Goal: Task Accomplishment & Management: Complete application form

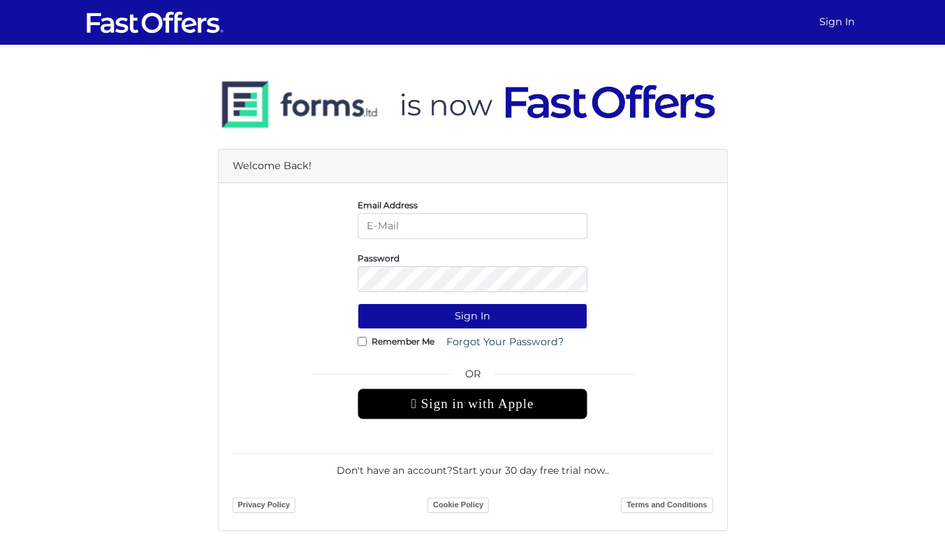
click at [475, 233] on input "email" at bounding box center [473, 226] width 230 height 26
type input "marina.r@property.ca"
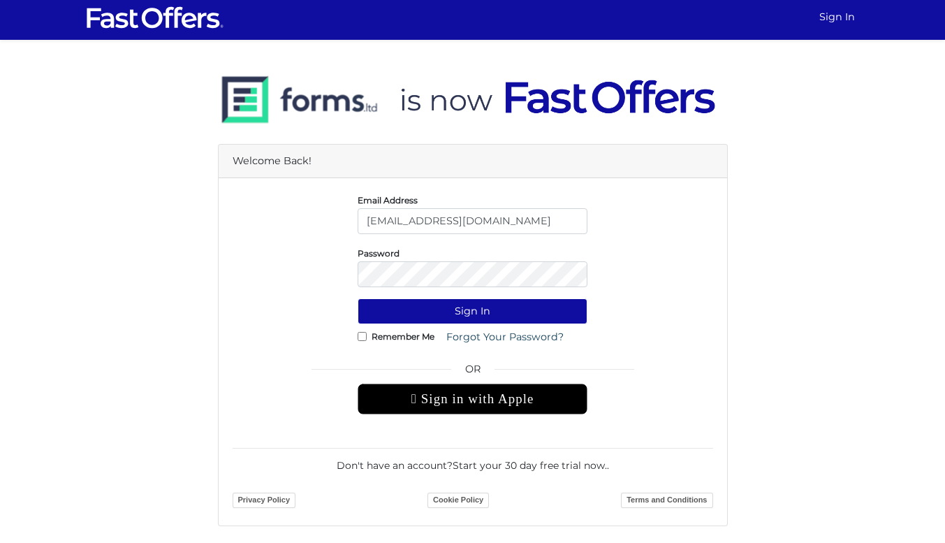
click at [579, 227] on input "marina.r@property.ca" at bounding box center [473, 221] width 230 height 26
drag, startPoint x: 579, startPoint y: 227, endPoint x: 354, endPoint y: 233, distance: 224.4
click at [354, 233] on div "Email Address marina.r@property.ca" at bounding box center [472, 213] width 251 height 42
click at [643, 506] on link "Terms and Conditions" at bounding box center [667, 500] width 92 height 15
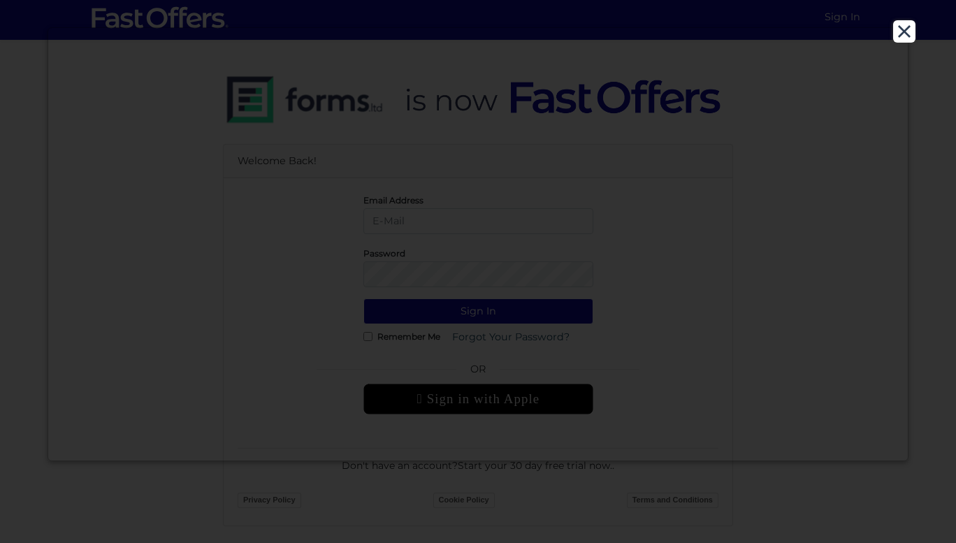
click at [904, 27] on button "Close" at bounding box center [904, 31] width 22 height 22
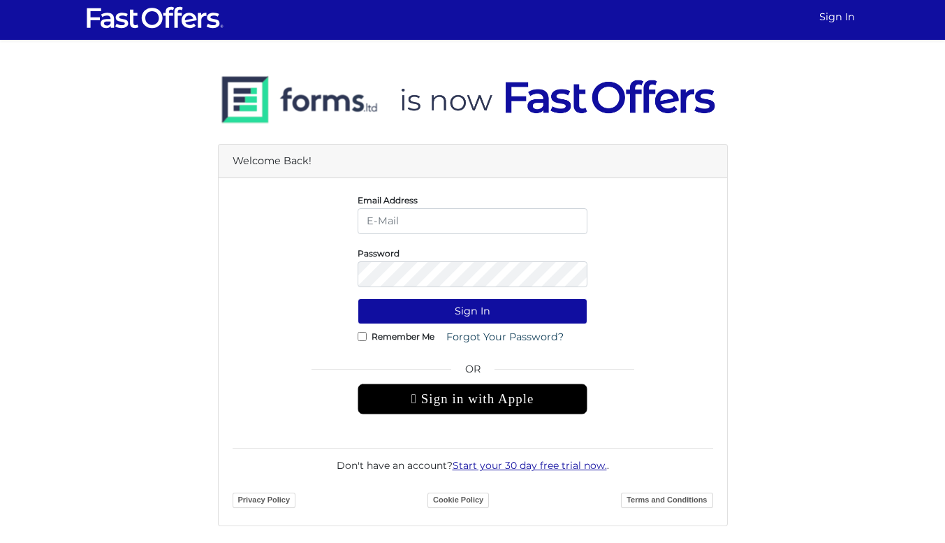
click at [511, 463] on link "Start your 30 day free trial now." at bounding box center [530, 465] width 154 height 13
click at [419, 219] on input "email" at bounding box center [473, 221] width 230 height 26
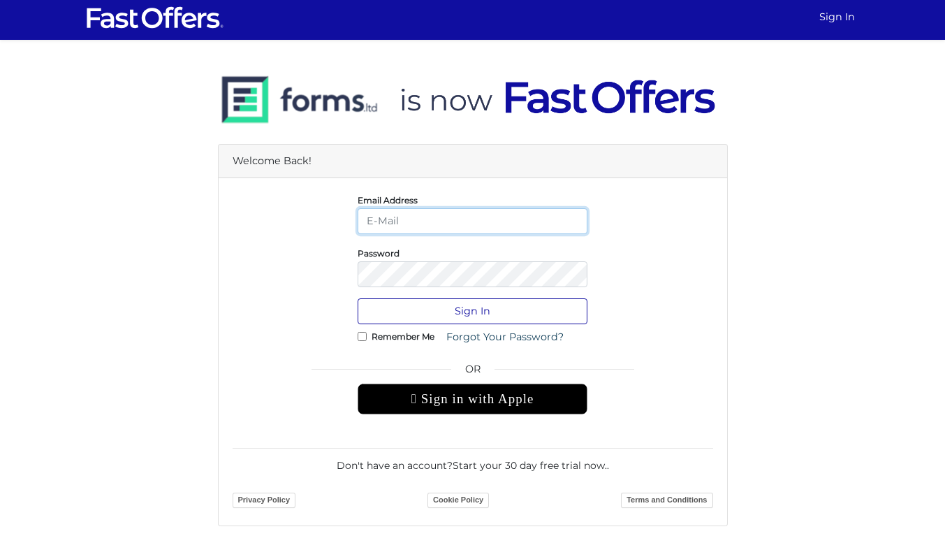
type input "maria.foxtrot@gmail.com"
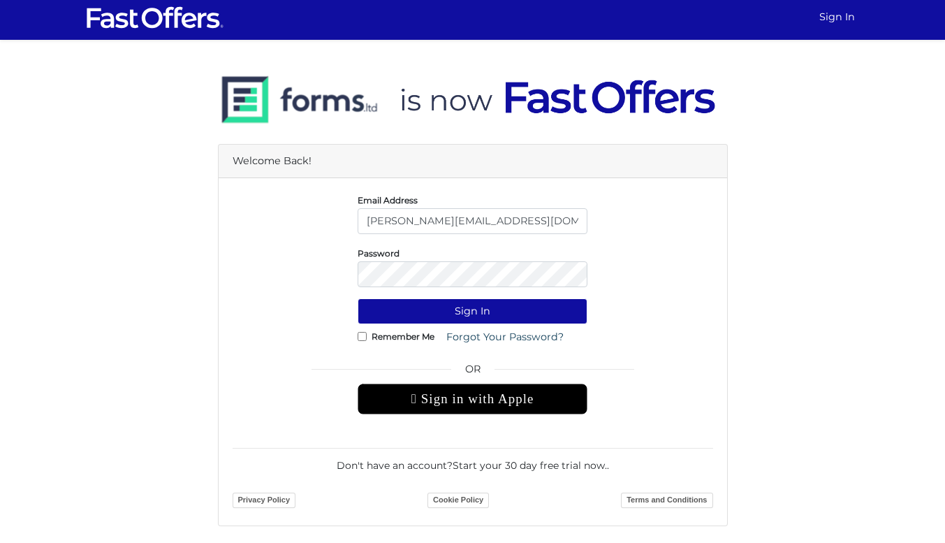
click at [361, 340] on input "Remember Me" at bounding box center [362, 336] width 9 height 9
checkbox input "true"
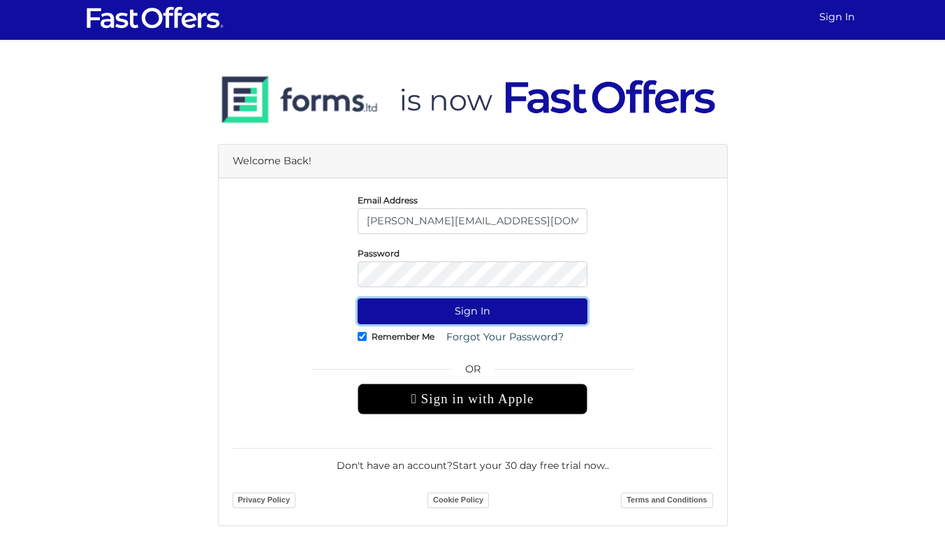
click at [396, 312] on button "Sign In" at bounding box center [473, 311] width 230 height 26
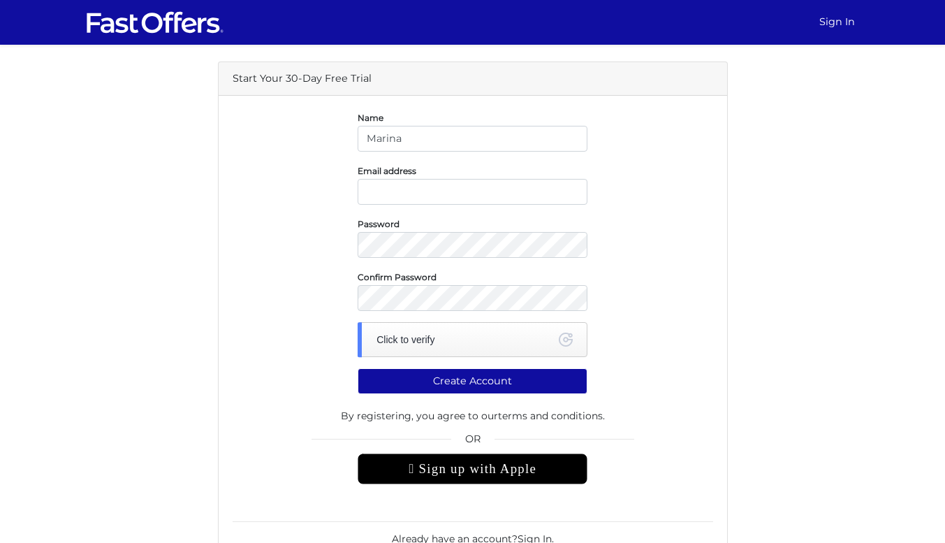
type input "Marina"
click at [550, 190] on input "email" at bounding box center [473, 192] width 230 height 26
type input "maria.foxtrot@gmail.com"
click at [423, 343] on div "Click to verify" at bounding box center [473, 339] width 230 height 35
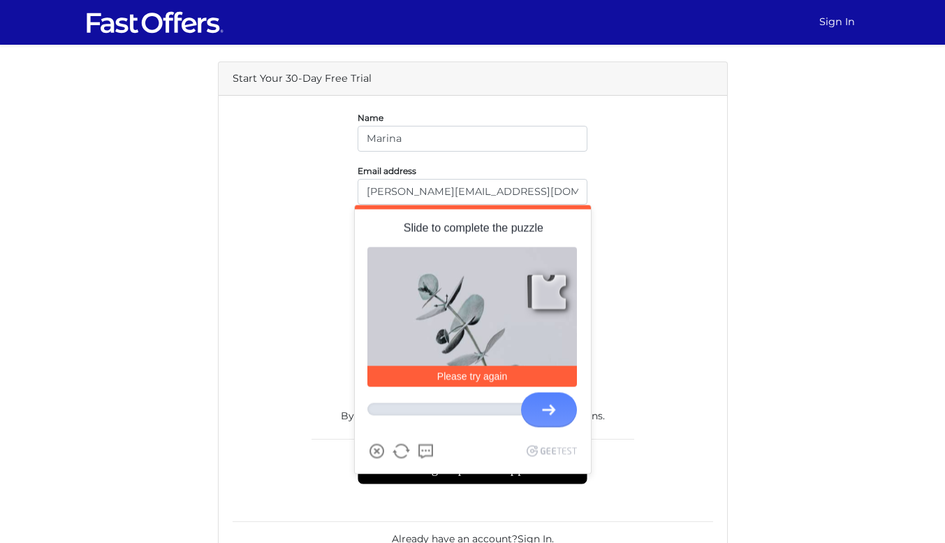
click at [635, 457] on form "Name Marina Email address maria.foxtrot@gmail.com Password Confirm Password Ver…" at bounding box center [473, 347] width 481 height 475
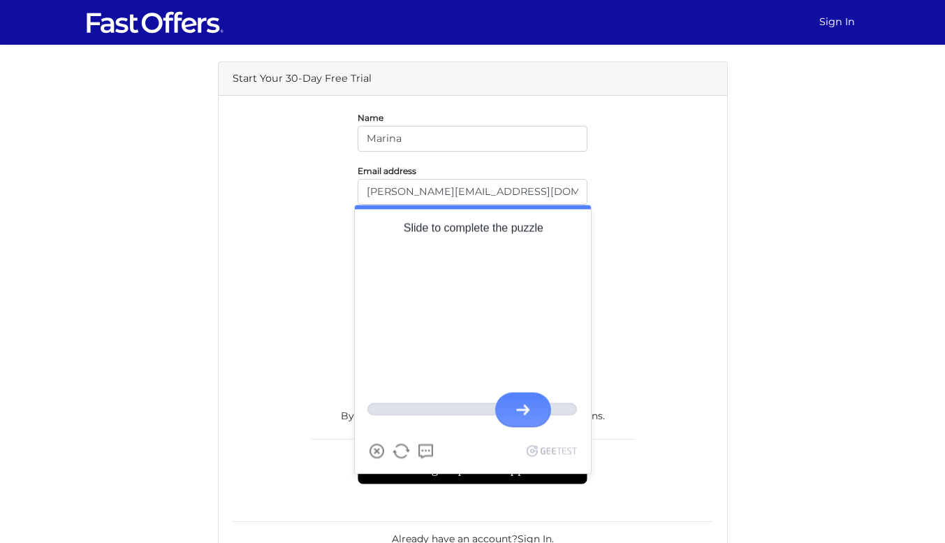
click at [516, 419] on div at bounding box center [523, 410] width 56 height 35
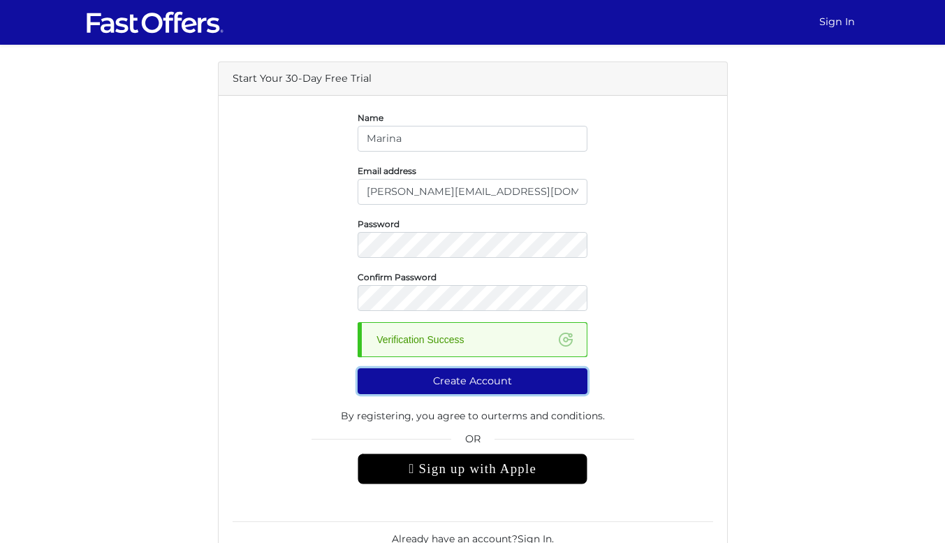
click at [489, 381] on button "Create Account" at bounding box center [473, 381] width 230 height 26
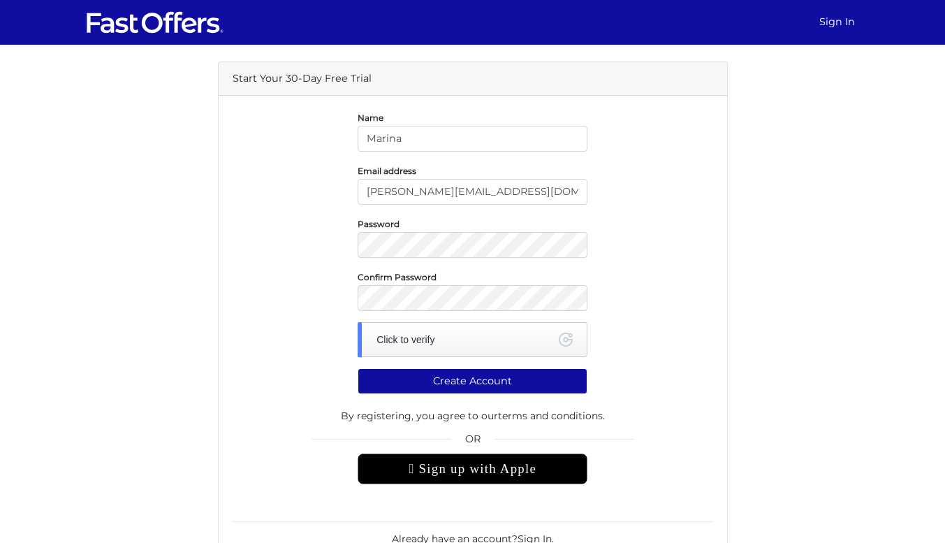
click at [416, 138] on input "Marina" at bounding box center [473, 139] width 230 height 26
type input "[PERSON_NAME]"
click at [414, 347] on div "Click to verify" at bounding box center [473, 339] width 230 height 35
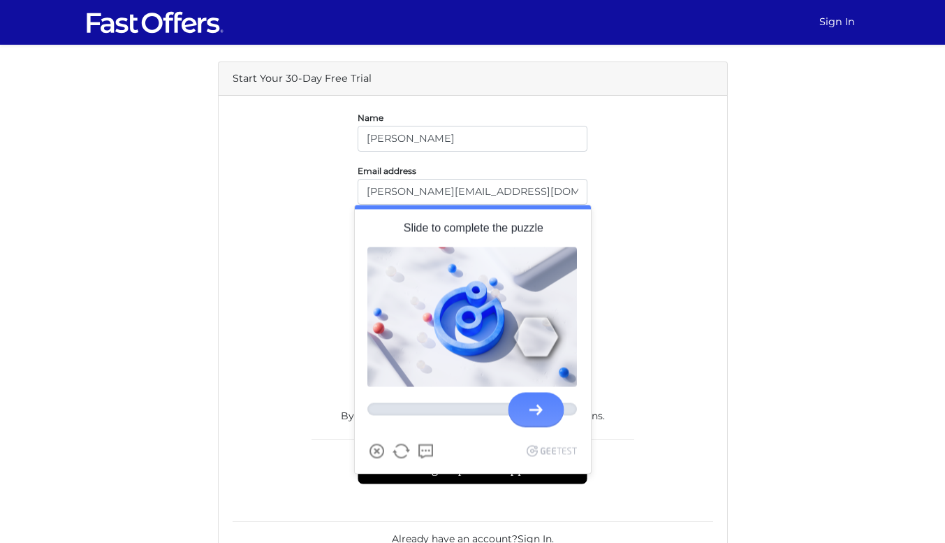
click at [544, 389] on div at bounding box center [473, 409] width 210 height 42
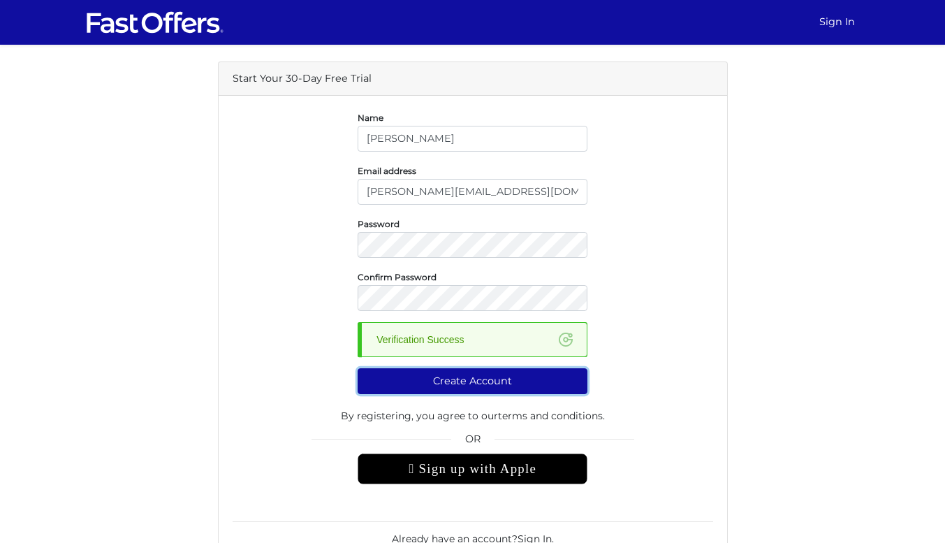
click at [503, 385] on button "Create Account" at bounding box center [473, 381] width 230 height 26
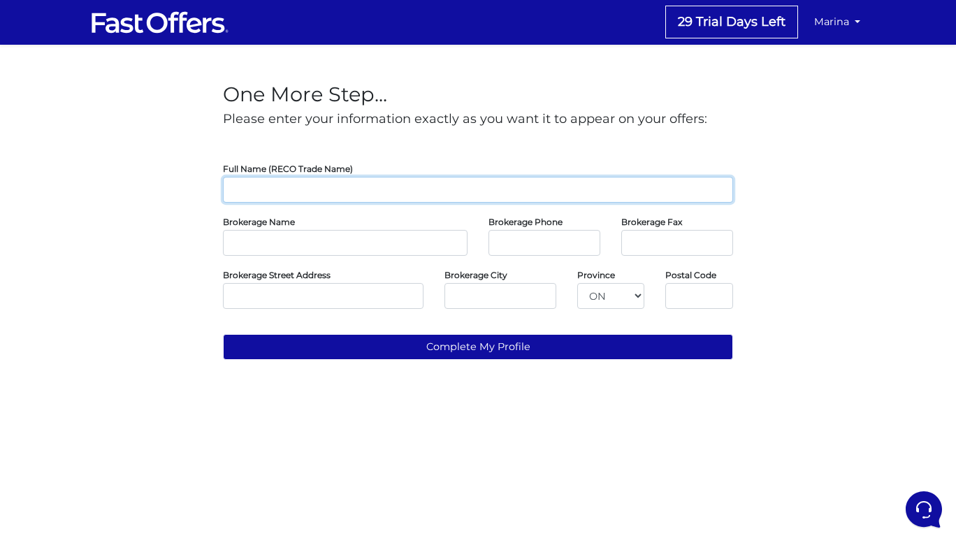
click at [549, 198] on input "text" at bounding box center [478, 190] width 510 height 26
type input "[PERSON_NAME]"
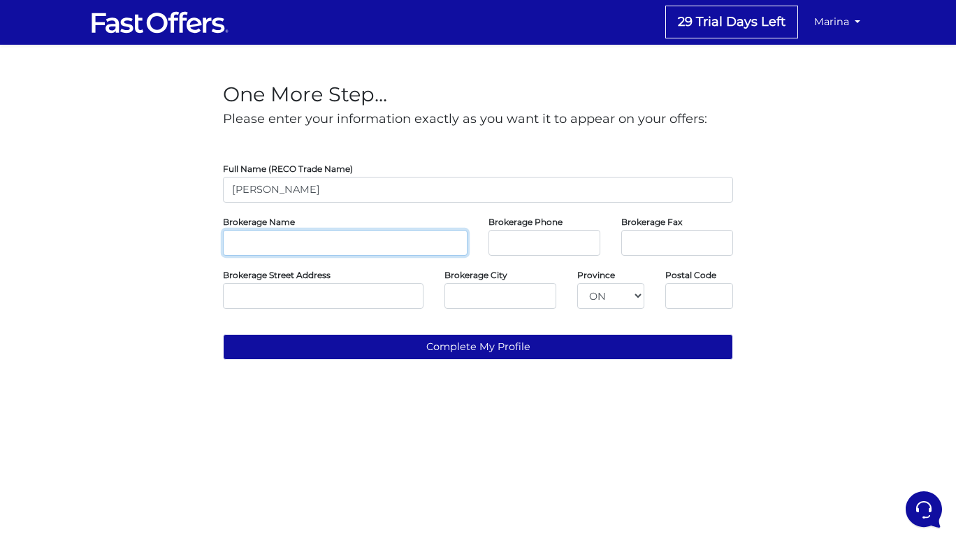
click at [442, 247] on input "text" at bounding box center [345, 243] width 245 height 26
type input "Property.ca"
click at [510, 243] on input "tel" at bounding box center [544, 243] width 112 height 26
click at [664, 244] on input "tel" at bounding box center [677, 243] width 112 height 26
click at [560, 240] on input "tel" at bounding box center [544, 243] width 112 height 26
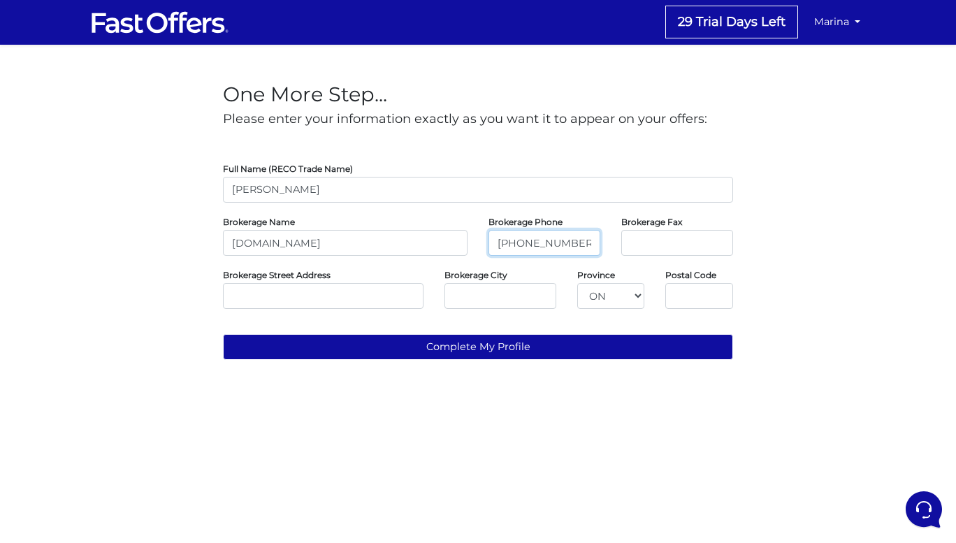
type input "416-583-1660"
click at [312, 296] on input "text" at bounding box center [323, 296] width 201 height 26
click at [274, 295] on input "text" at bounding box center [323, 296] width 201 height 26
paste input "Suite 250, 31 Disera Drive, Thornhill ON, L4J 0A7"
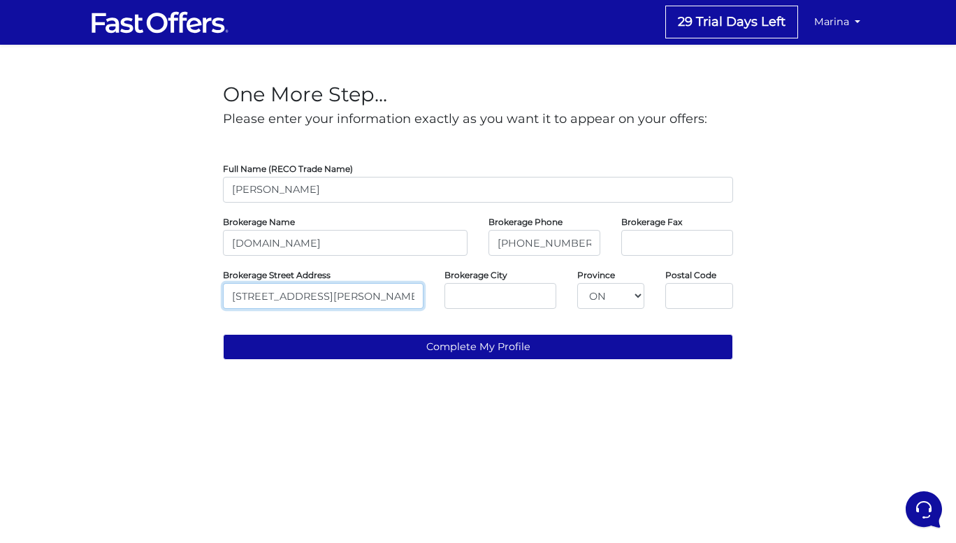
scroll to position [0, 54]
click at [410, 291] on input "Suite 250, 31 Disera Drive, Thornhill ON, L4J 0A7" at bounding box center [323, 296] width 201 height 26
drag, startPoint x: 413, startPoint y: 295, endPoint x: 374, endPoint y: 293, distance: 39.2
click at [374, 293] on input "Suite 250, 31 Disera Drive, Thornhill ON, L4J 0A7" at bounding box center [323, 296] width 201 height 26
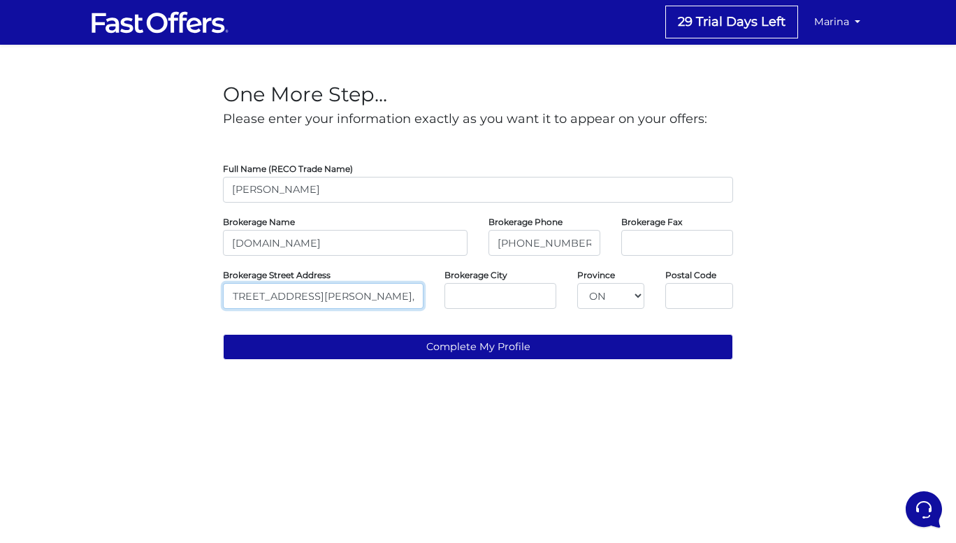
scroll to position [0, 15]
type input "Suite 250, 31 Disera Drive, Thornhill ON,"
click at [701, 286] on input "text" at bounding box center [699, 296] width 68 height 26
paste input "L4J 0A7"
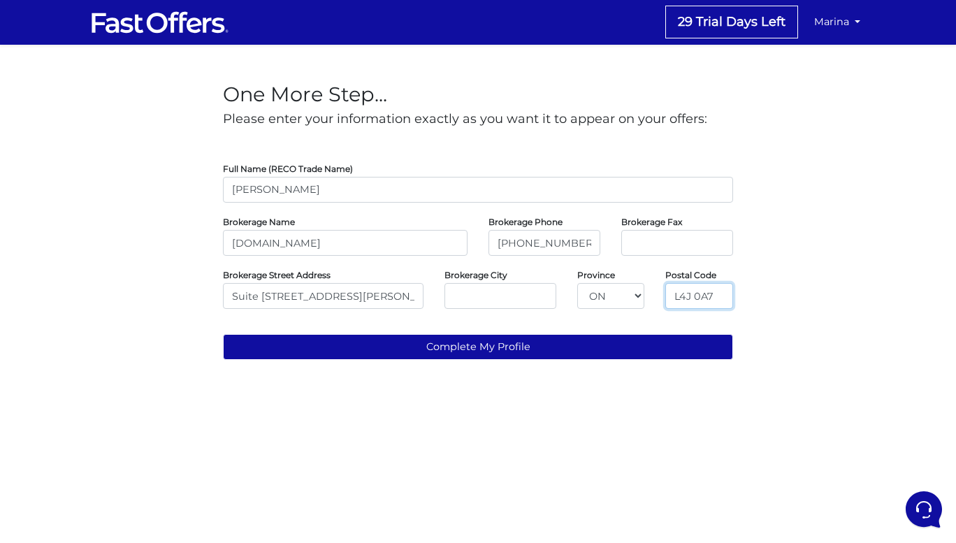
type input "L4J 0A7"
click at [491, 298] on input "text" at bounding box center [500, 296] width 112 height 26
type input "Thornhill"
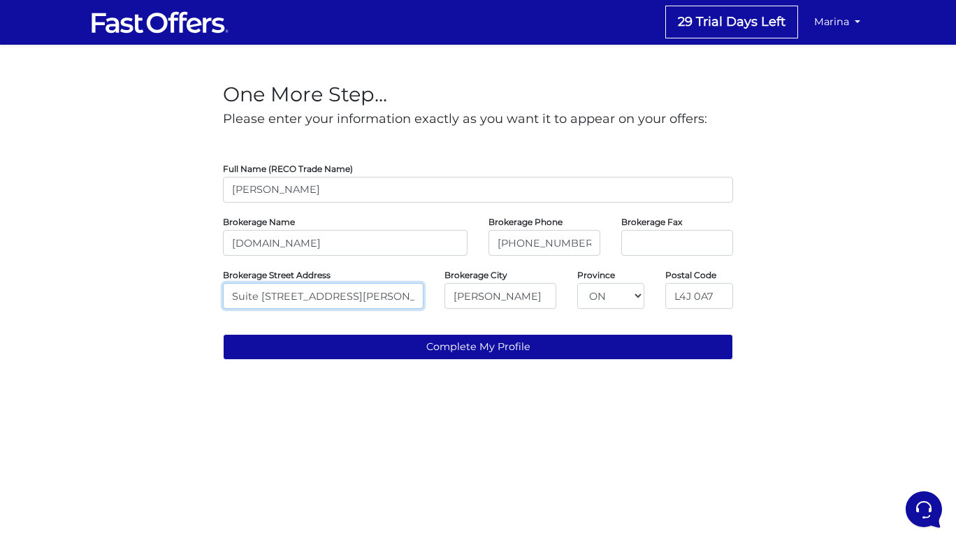
drag, startPoint x: 411, startPoint y: 294, endPoint x: 365, endPoint y: 293, distance: 46.1
click at [365, 293] on input "Suite 250, 31 Disera Drive, Thornhill ON," at bounding box center [323, 296] width 201 height 26
click at [283, 299] on input "Suite 250, 31 Disera Drive" at bounding box center [323, 296] width 201 height 26
click at [332, 295] on input "31 Disera Drive" at bounding box center [323, 296] width 201 height 26
type input "31 Disera Drive Suite 250"
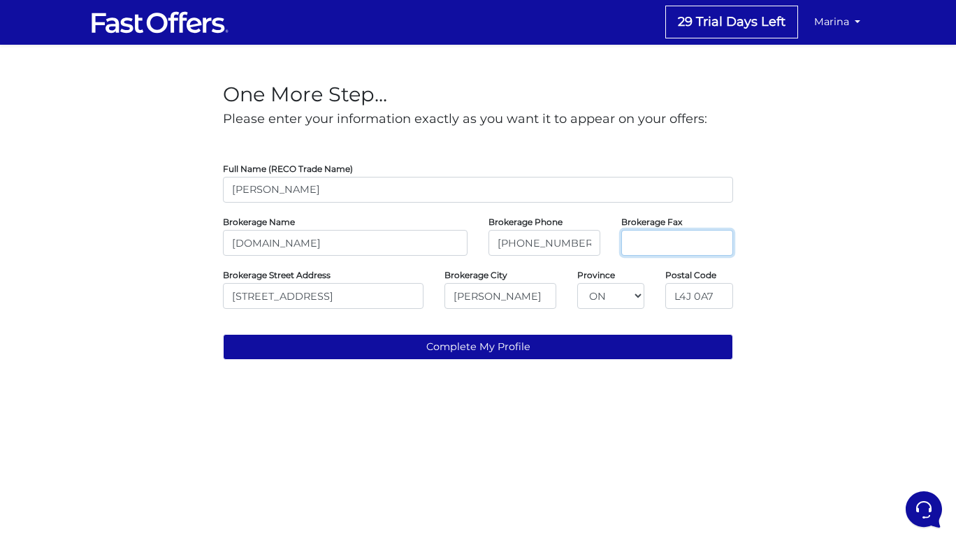
click at [677, 244] on input "tel" at bounding box center [677, 243] width 112 height 26
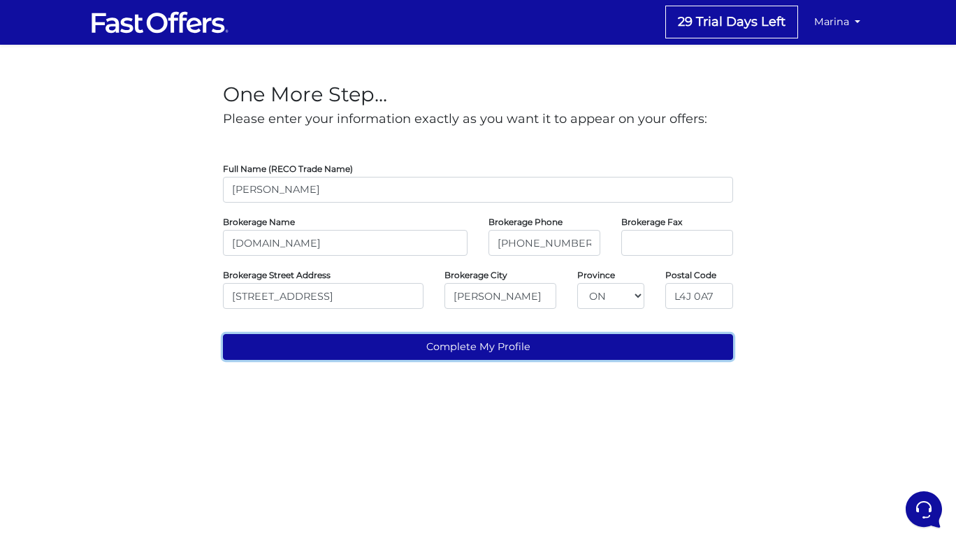
click at [493, 347] on button "Complete My Profile" at bounding box center [478, 347] width 510 height 26
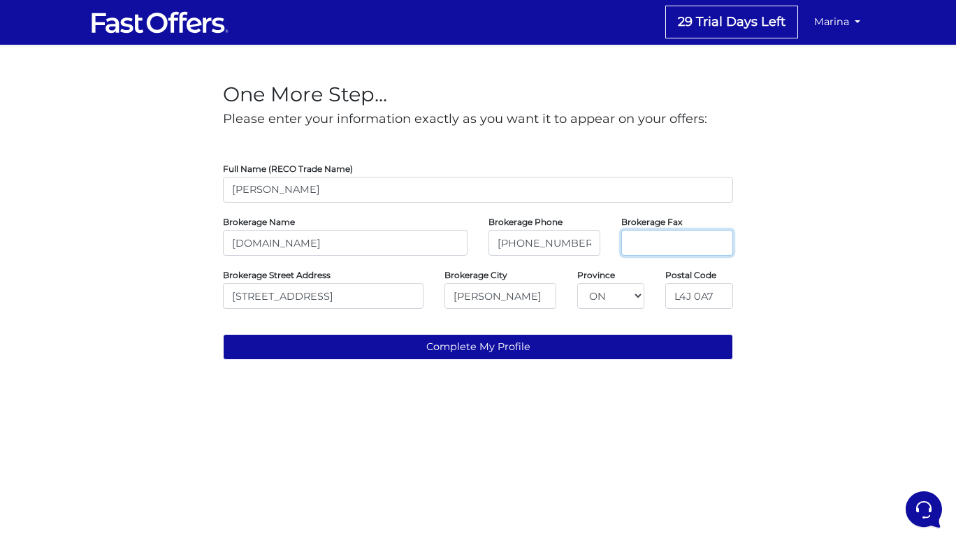
click at [662, 254] on input "tel" at bounding box center [677, 243] width 112 height 26
click at [635, 247] on input "tel" at bounding box center [677, 243] width 112 height 26
click at [647, 244] on input "416583-1661" at bounding box center [677, 243] width 112 height 26
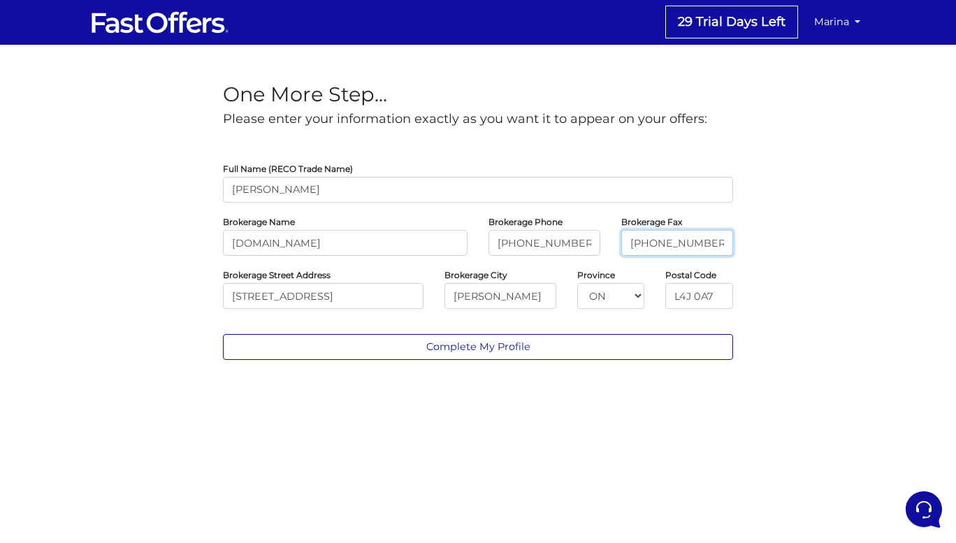
type input "416-583-1661"
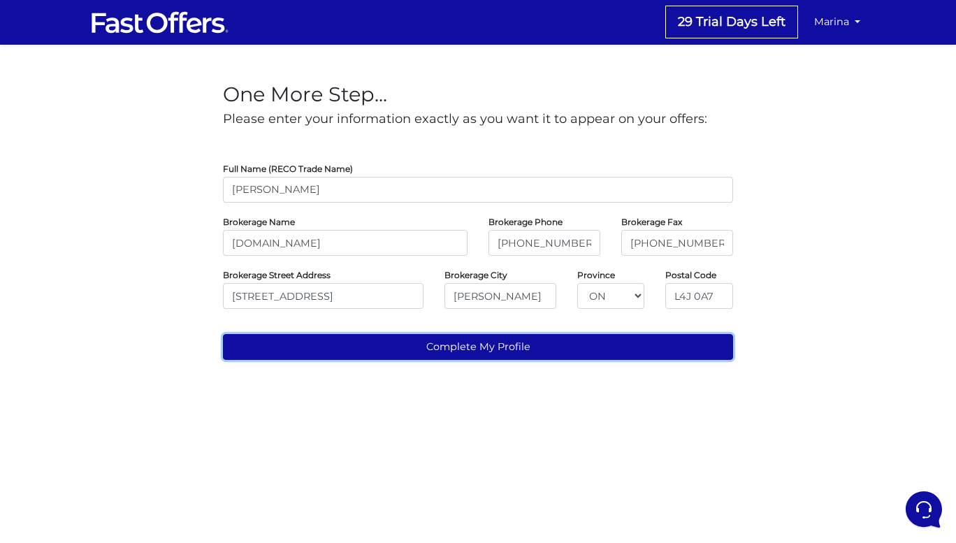
click at [586, 345] on button "Complete My Profile" at bounding box center [478, 347] width 510 height 26
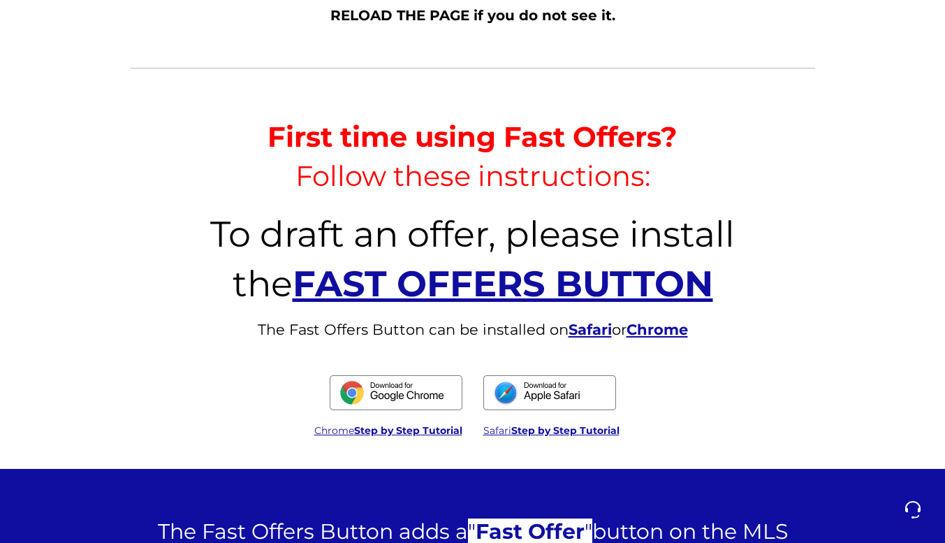
scroll to position [433, 0]
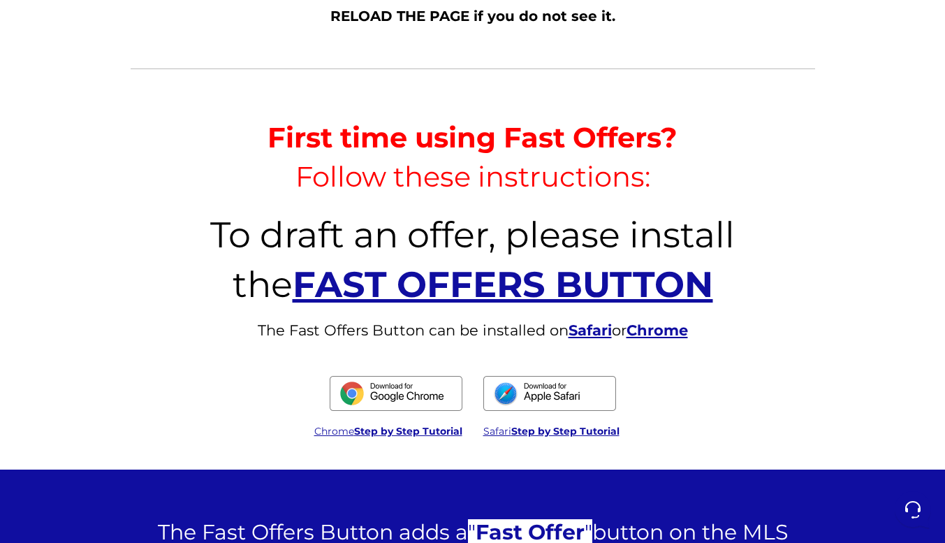
click at [602, 288] on strong "FAST OFFERS BUTTON" at bounding box center [503, 284] width 421 height 43
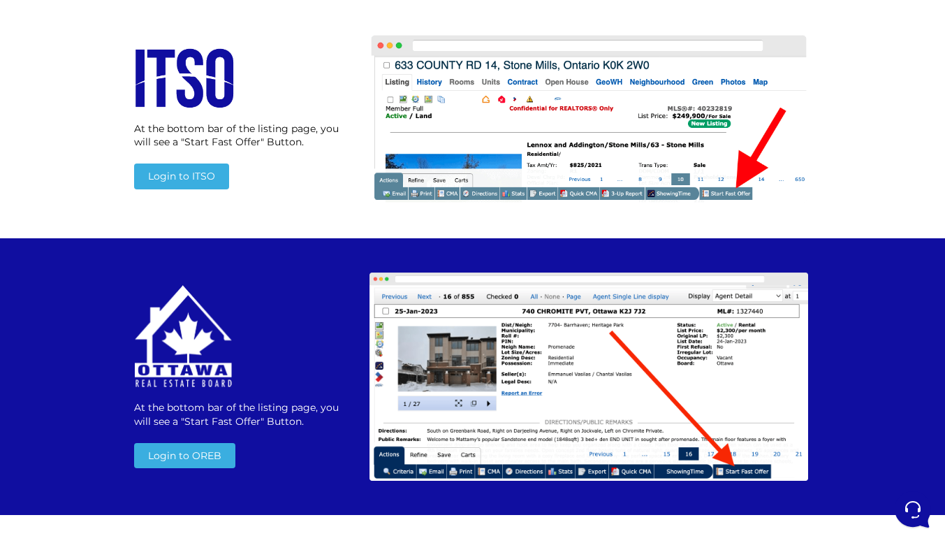
scroll to position [1590, 0]
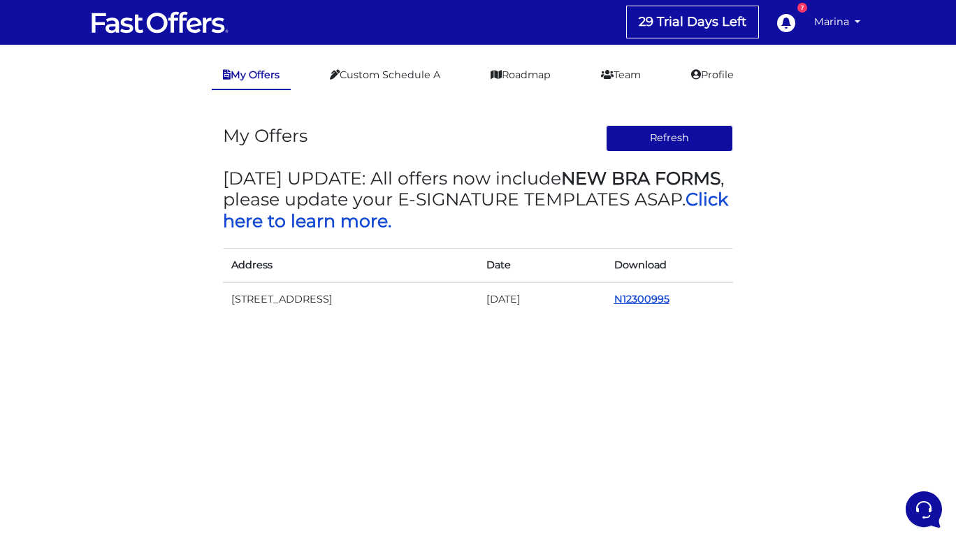
click at [633, 298] on link "N12300995" at bounding box center [641, 299] width 55 height 13
click at [471, 216] on link "Click here to learn more." at bounding box center [475, 210] width 505 height 42
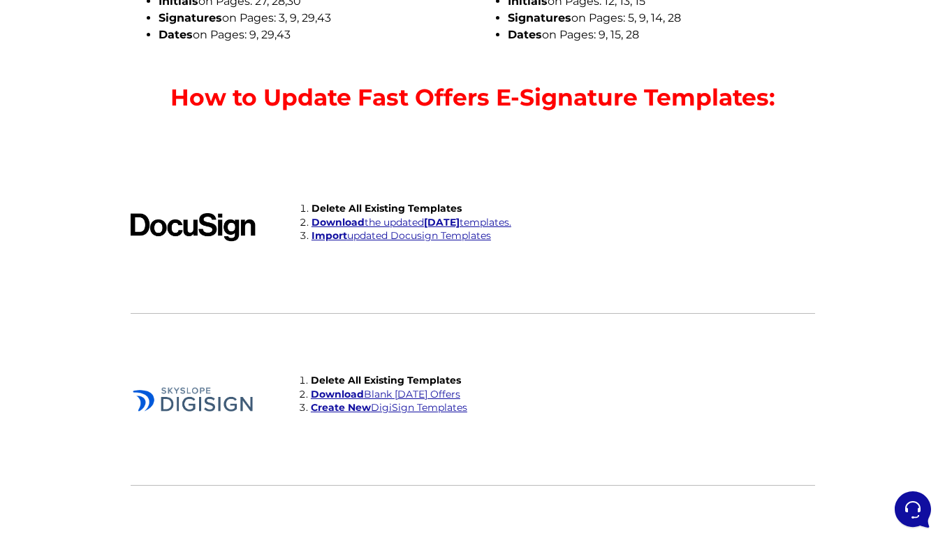
scroll to position [3042, 0]
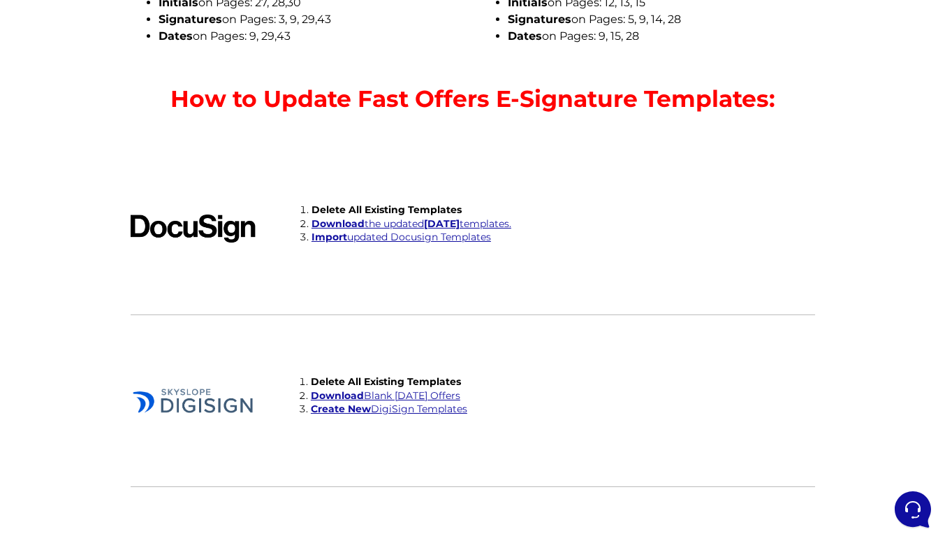
click at [447, 412] on link "Create New DigiSign Templates" at bounding box center [389, 409] width 157 height 13
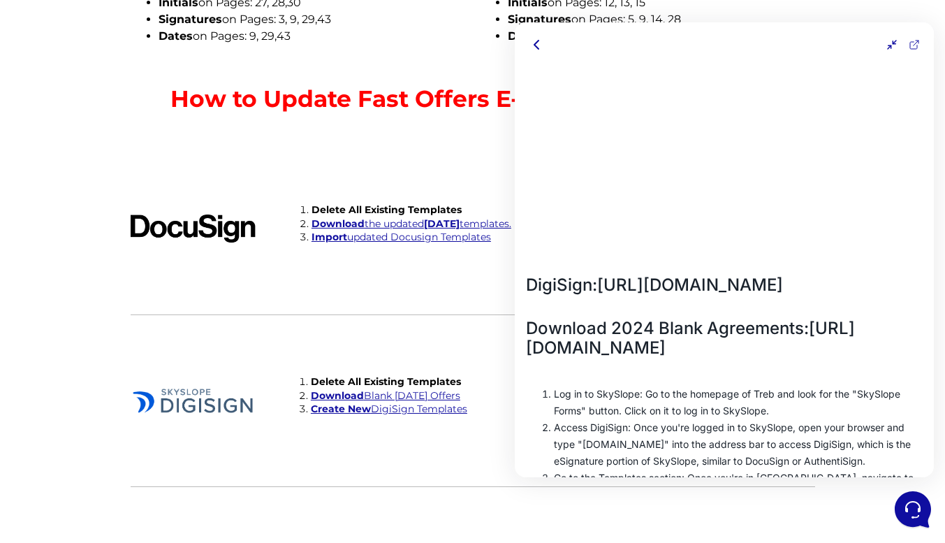
scroll to position [133, 0]
drag, startPoint x: 525, startPoint y: 342, endPoint x: 732, endPoint y: 347, distance: 206.9
click at [732, 347] on div "How to Create DigiSign Templates Learn how to create a Fast Offers template on …" at bounding box center [724, 272] width 419 height 410
copy link "https://bit.ly/blankoffers"
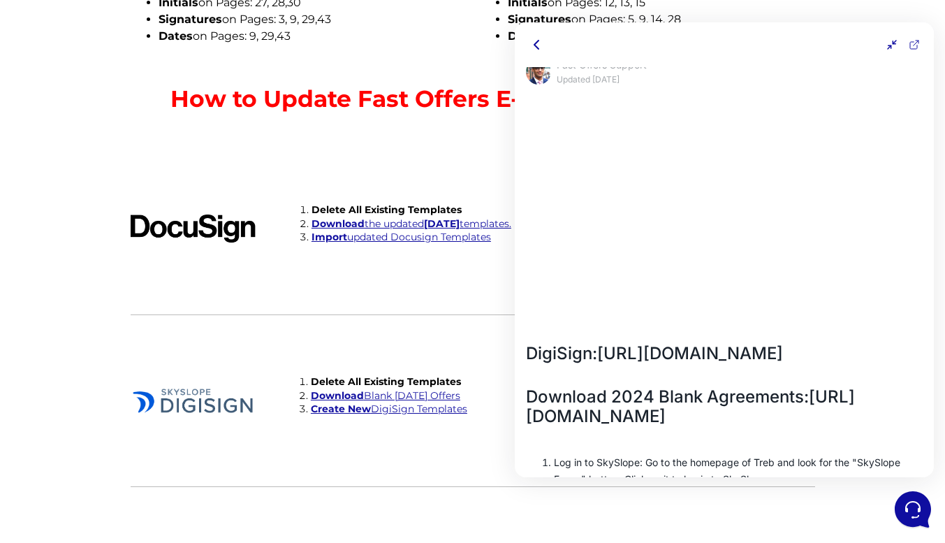
scroll to position [60, 0]
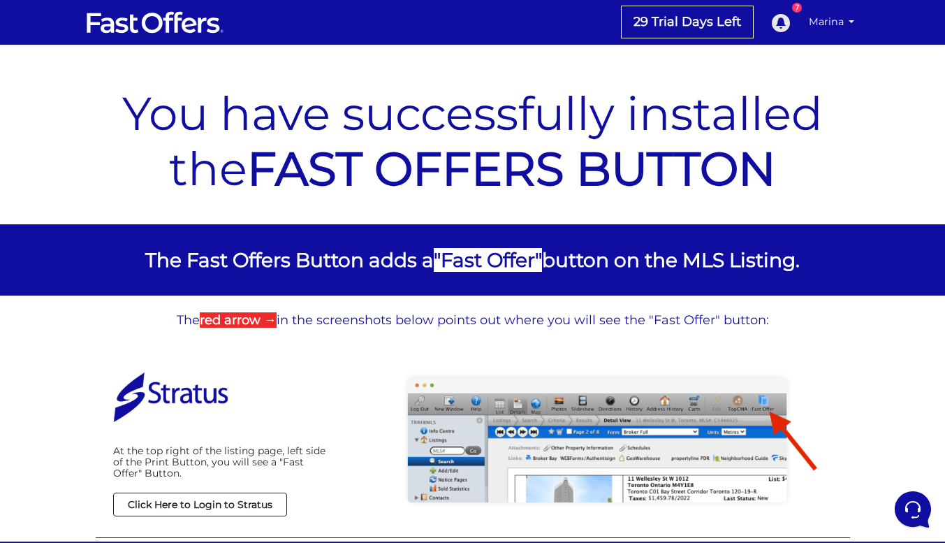
click at [783, 21] on icon at bounding box center [780, 22] width 21 height 21
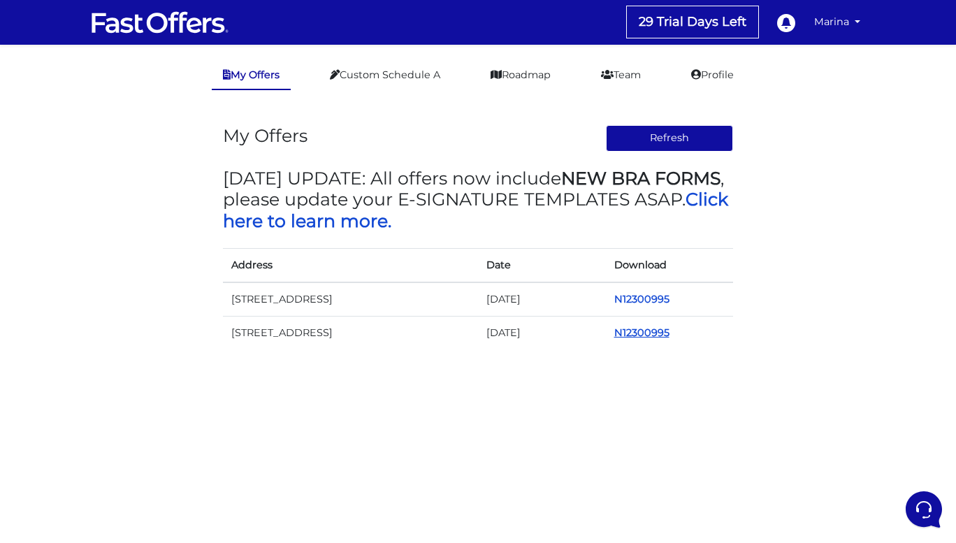
click at [646, 331] on link "N12300995" at bounding box center [641, 332] width 55 height 13
click at [642, 333] on link "N12300995" at bounding box center [641, 332] width 55 height 13
click at [645, 333] on link "N12300995" at bounding box center [641, 332] width 55 height 13
